Goal: Find specific page/section: Find specific page/section

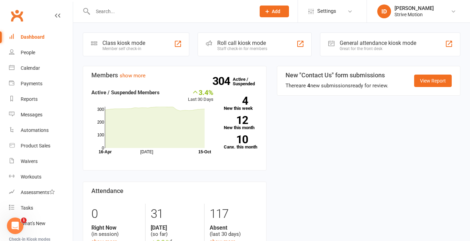
click at [129, 10] on input "text" at bounding box center [171, 12] width 160 height 10
click at [115, 10] on input "text" at bounding box center [171, 12] width 160 height 10
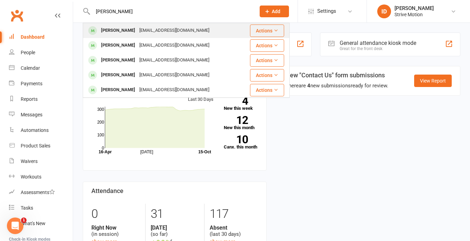
type input "[PERSON_NAME]"
click at [133, 28] on div "[PERSON_NAME]" at bounding box center [118, 31] width 38 height 10
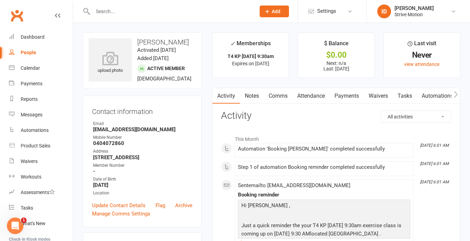
drag, startPoint x: 176, startPoint y: 48, endPoint x: 139, endPoint y: 44, distance: 37.8
click at [139, 44] on h3 "[PERSON_NAME]" at bounding box center [142, 42] width 107 height 8
copy h3 "[PERSON_NAME]"
click at [414, 10] on div "[PERSON_NAME]" at bounding box center [412, 8] width 39 height 6
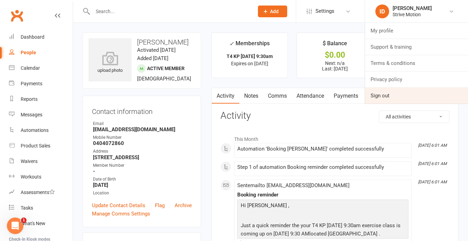
click at [391, 91] on link "Sign out" at bounding box center [416, 96] width 103 height 16
